Goal: Find specific page/section: Find specific page/section

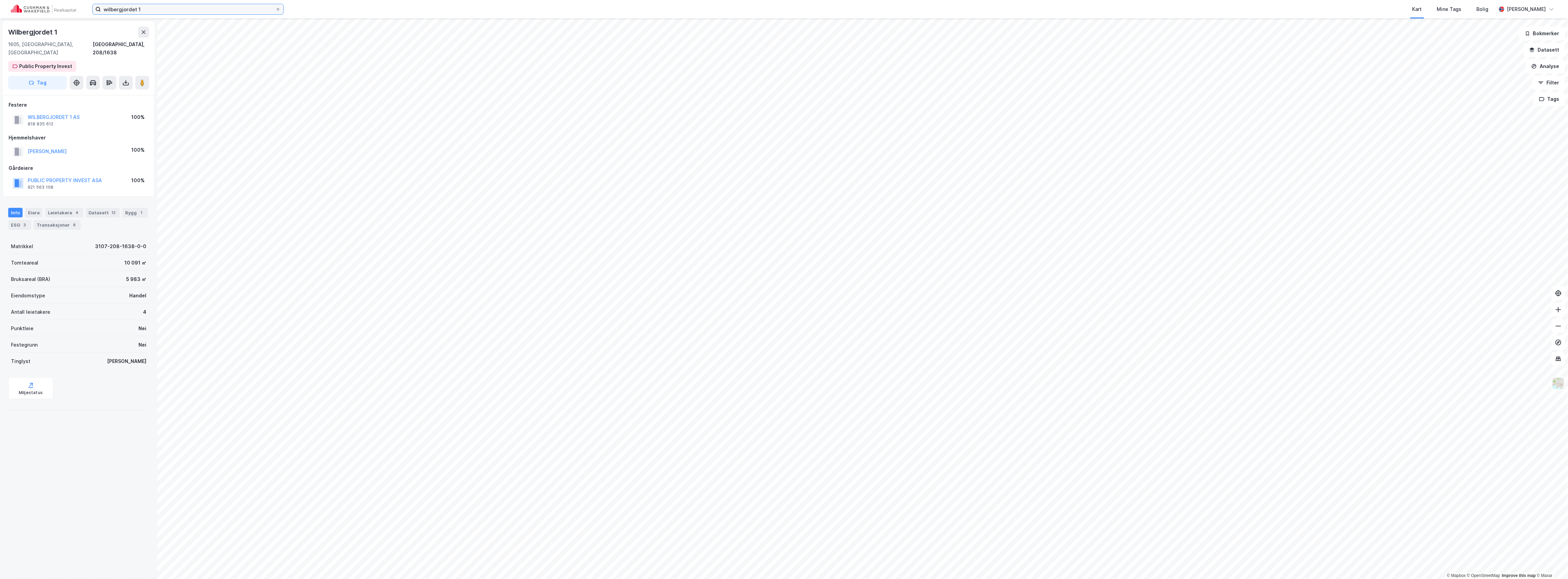
click at [156, 12] on input "wilbergjordet 1" at bounding box center [188, 9] width 174 height 10
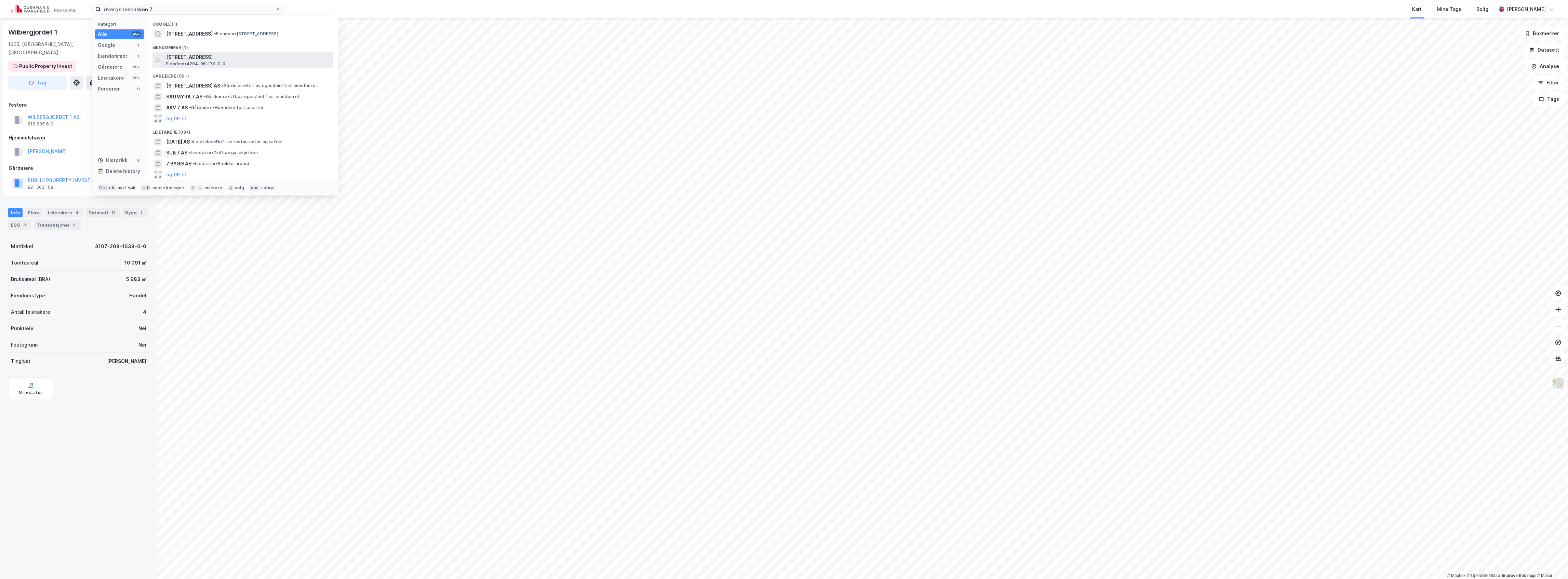
click at [198, 54] on span "[STREET_ADDRESS]" at bounding box center [248, 57] width 164 height 8
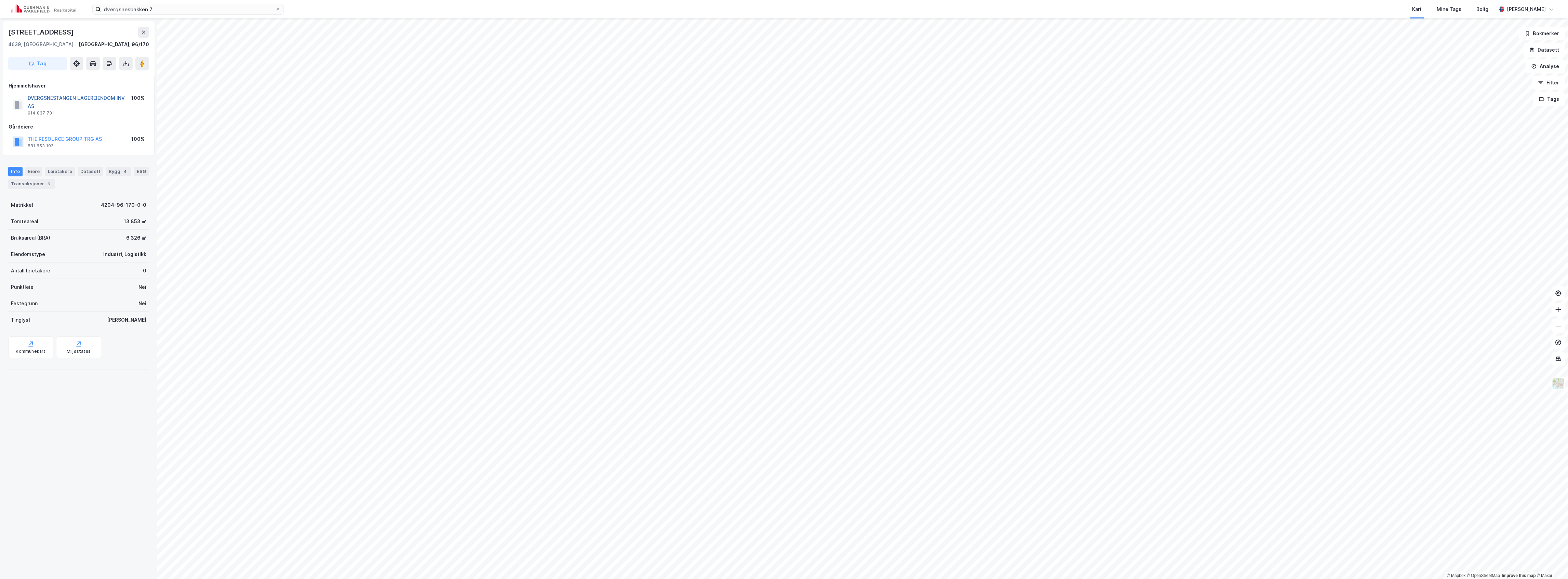
click at [0, 0] on button "DVERGSNESTANGEN LAGEREIENDOM INV AS" at bounding box center [0, 0] width 0 height 0
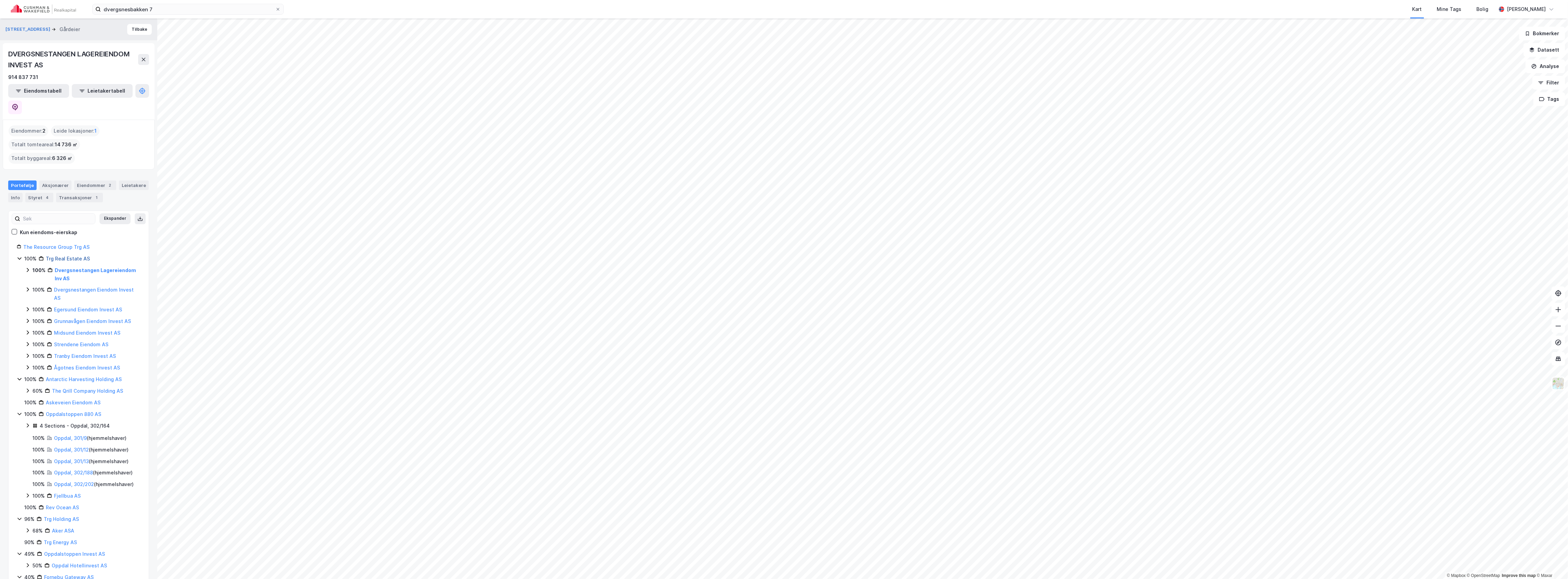
click at [62, 255] on link "Trg Real Estate AS" at bounding box center [68, 258] width 44 height 6
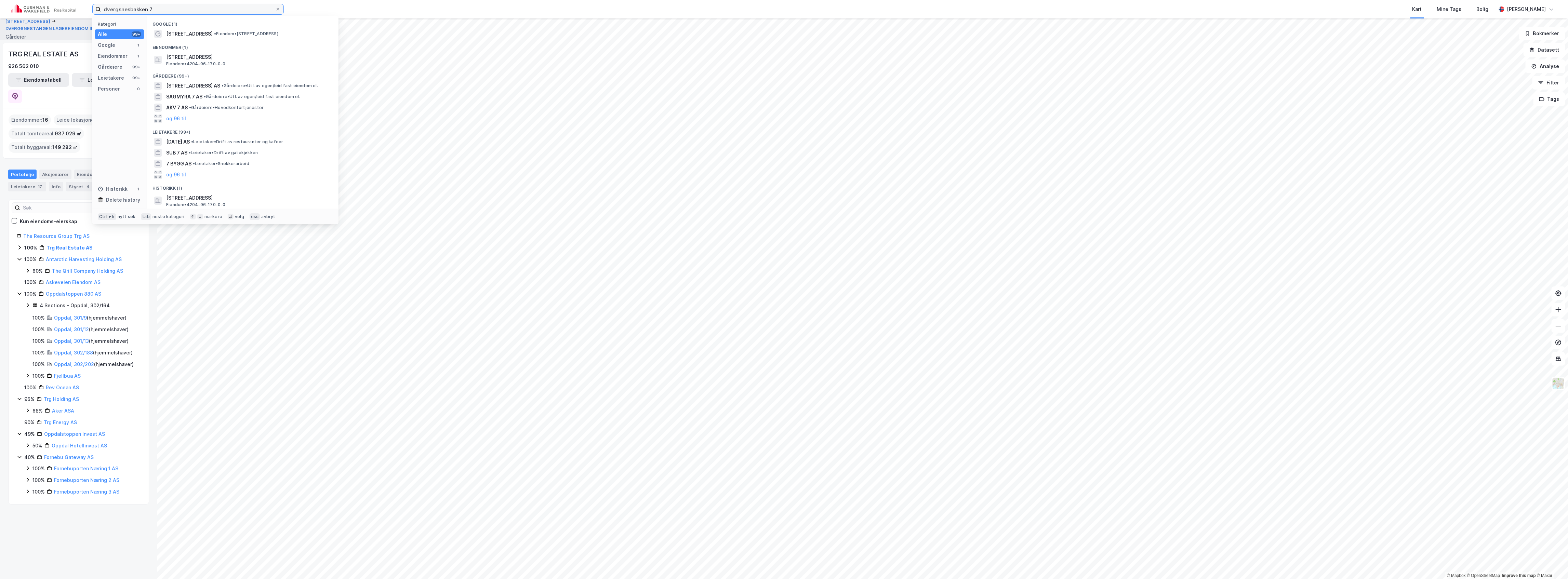
click at [189, 6] on input "dvergsnesbakken 7" at bounding box center [188, 9] width 174 height 10
click at [223, 57] on span "[STREET_ADDRESS]" at bounding box center [248, 57] width 164 height 8
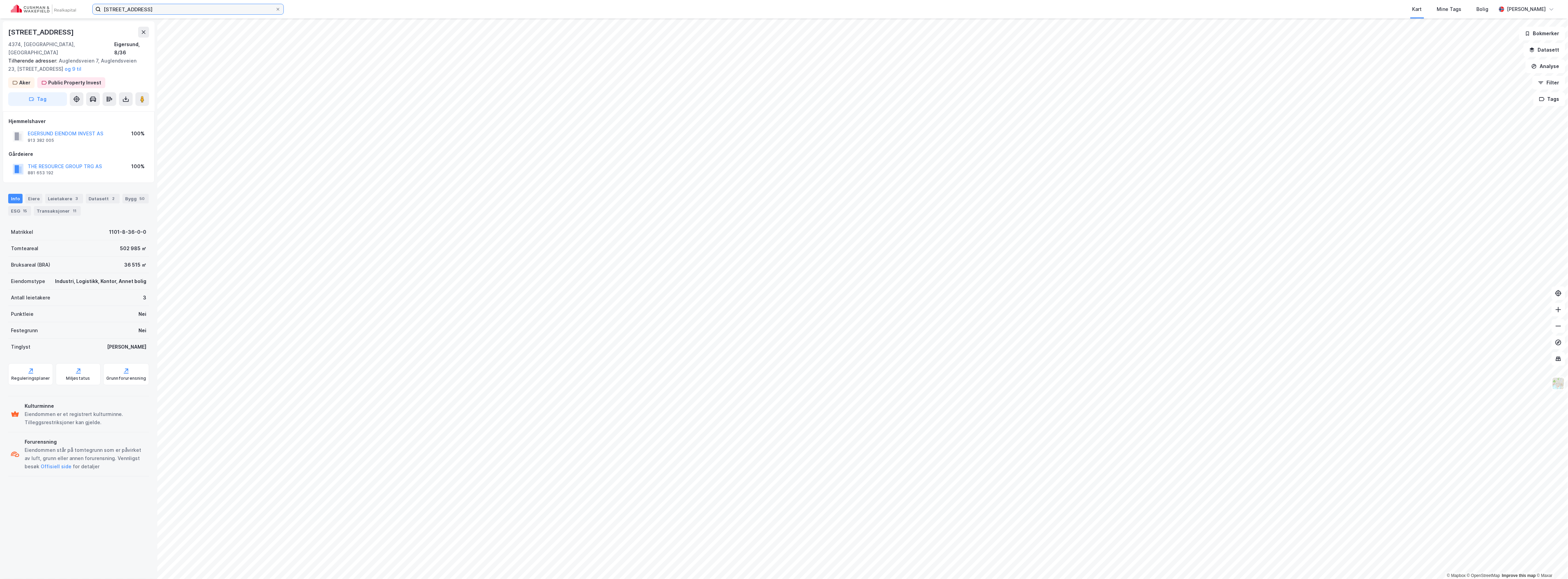
click at [180, 7] on input "[STREET_ADDRESS]" at bounding box center [188, 9] width 174 height 10
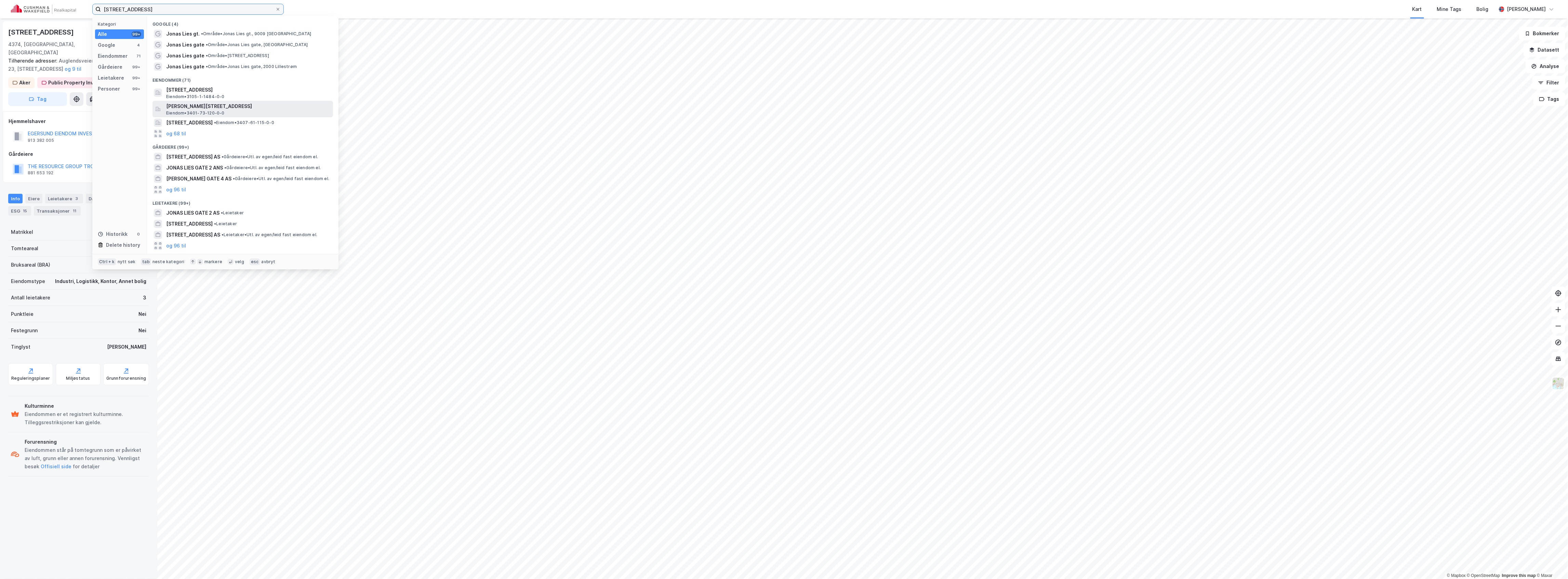
type input "[STREET_ADDRESS]"
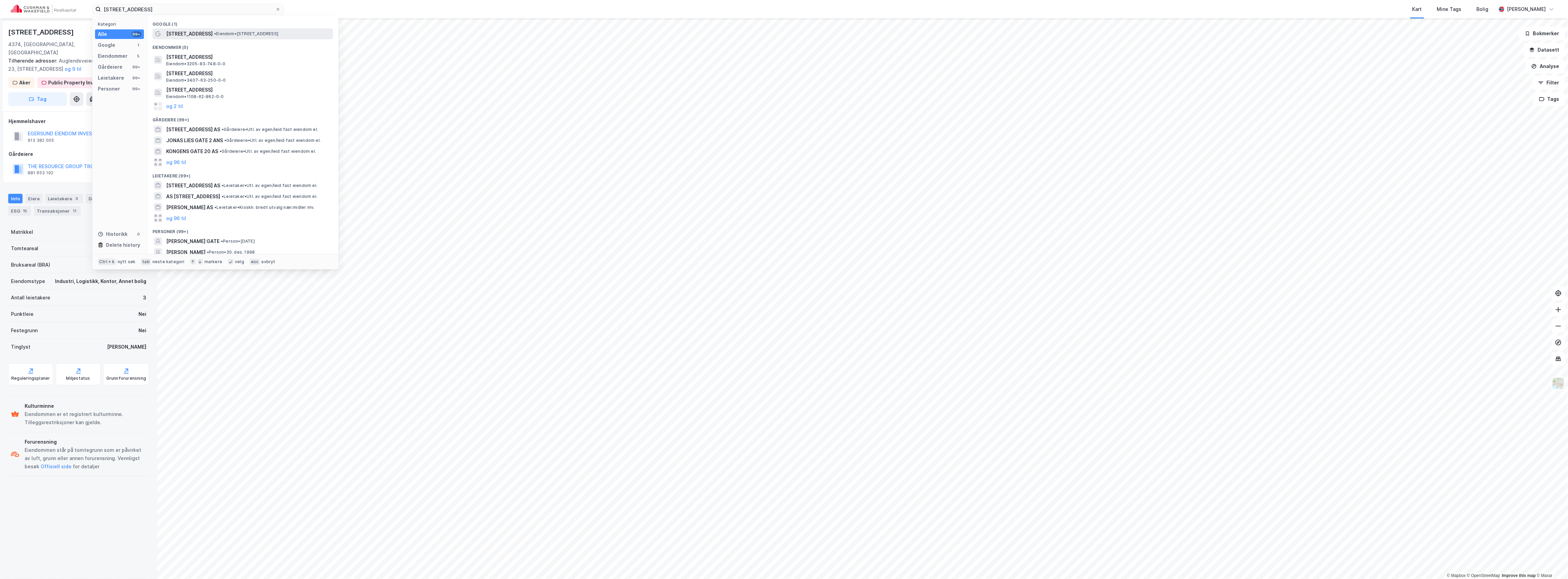
click at [220, 32] on span "• Eiendom • [STREET_ADDRESS]" at bounding box center [247, 33] width 65 height 5
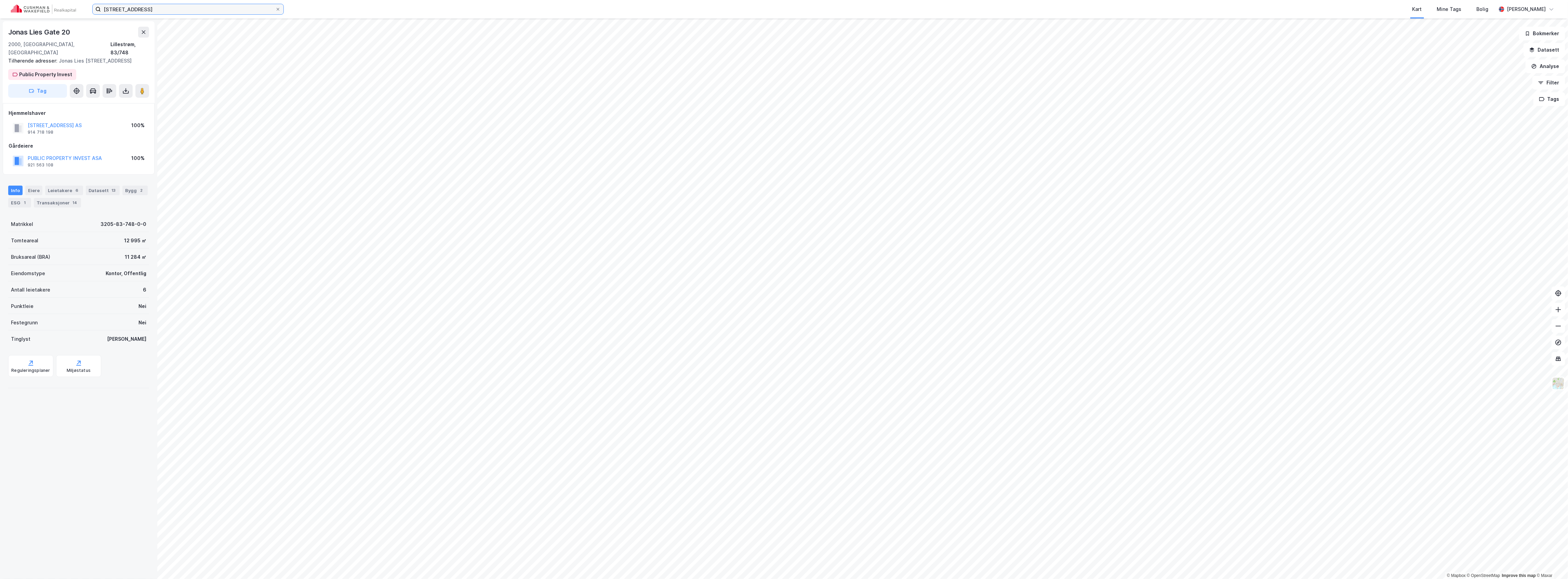
click at [156, 7] on input "[STREET_ADDRESS]" at bounding box center [188, 9] width 174 height 10
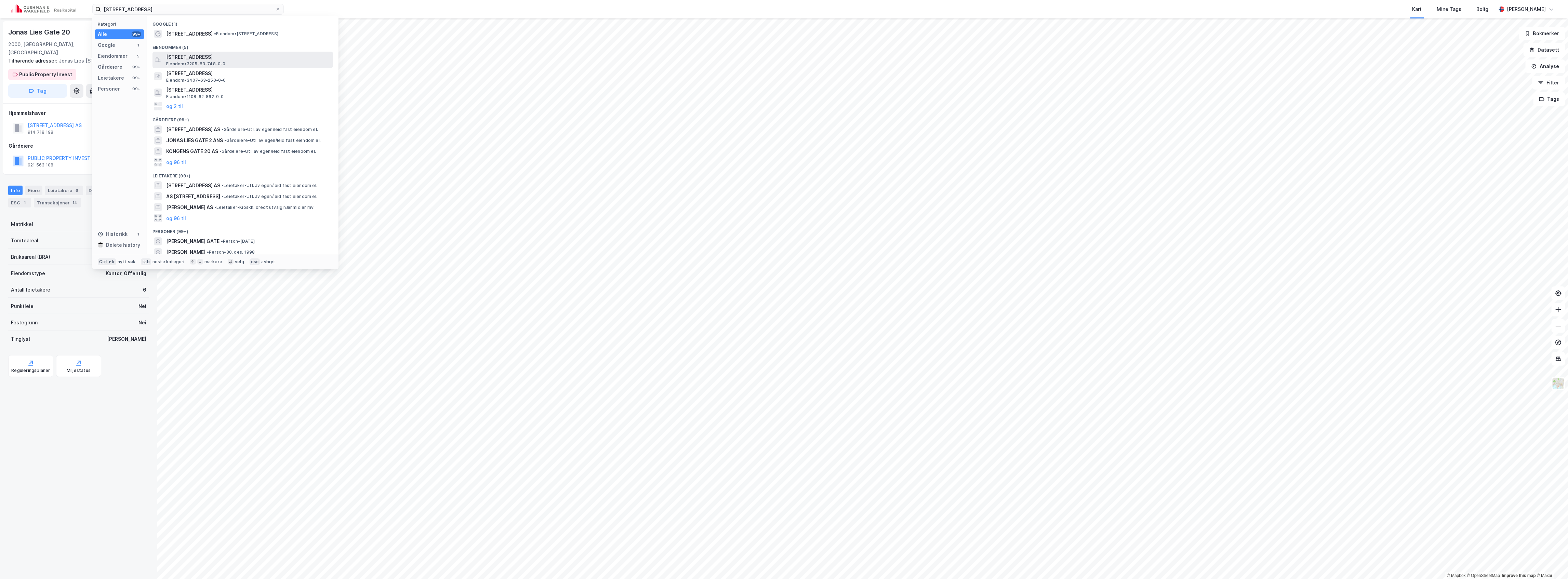
click at [196, 54] on span "[STREET_ADDRESS]" at bounding box center [248, 57] width 164 height 8
